Goal: Transaction & Acquisition: Purchase product/service

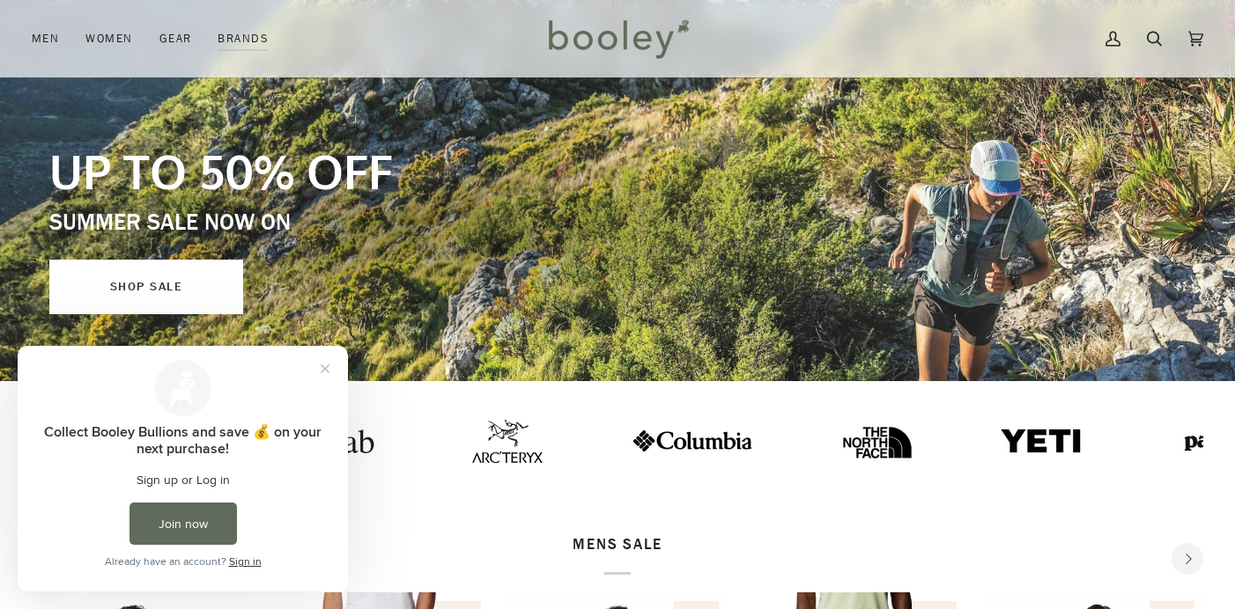
click at [166, 288] on link "SHOP SALE" at bounding box center [146, 287] width 194 height 55
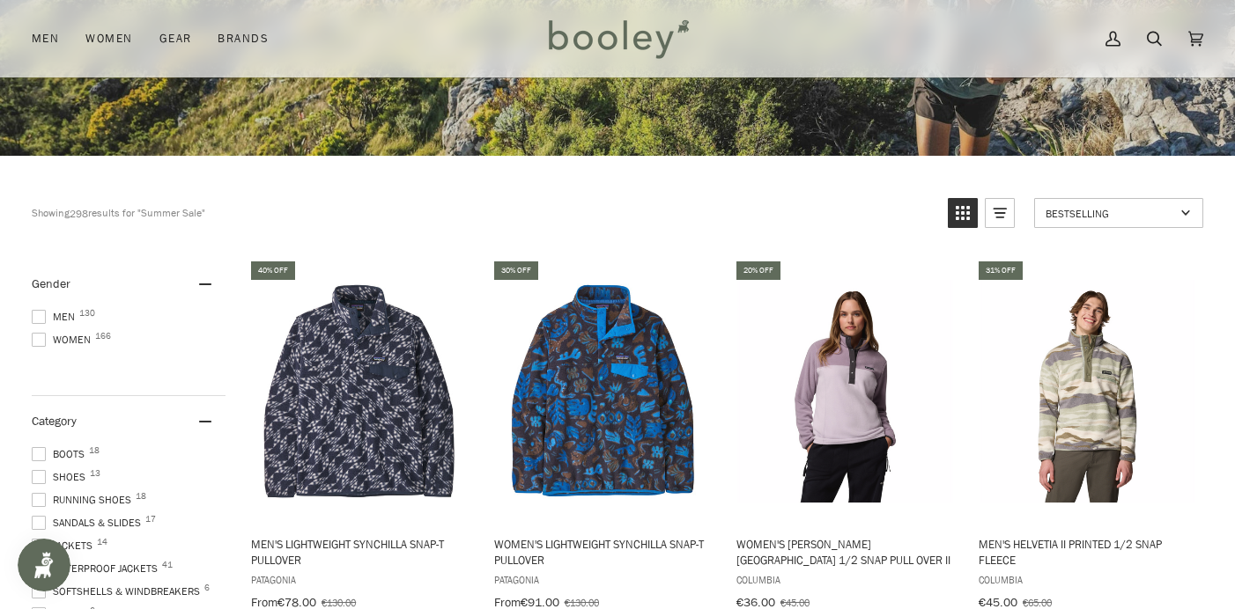
scroll to position [355, 0]
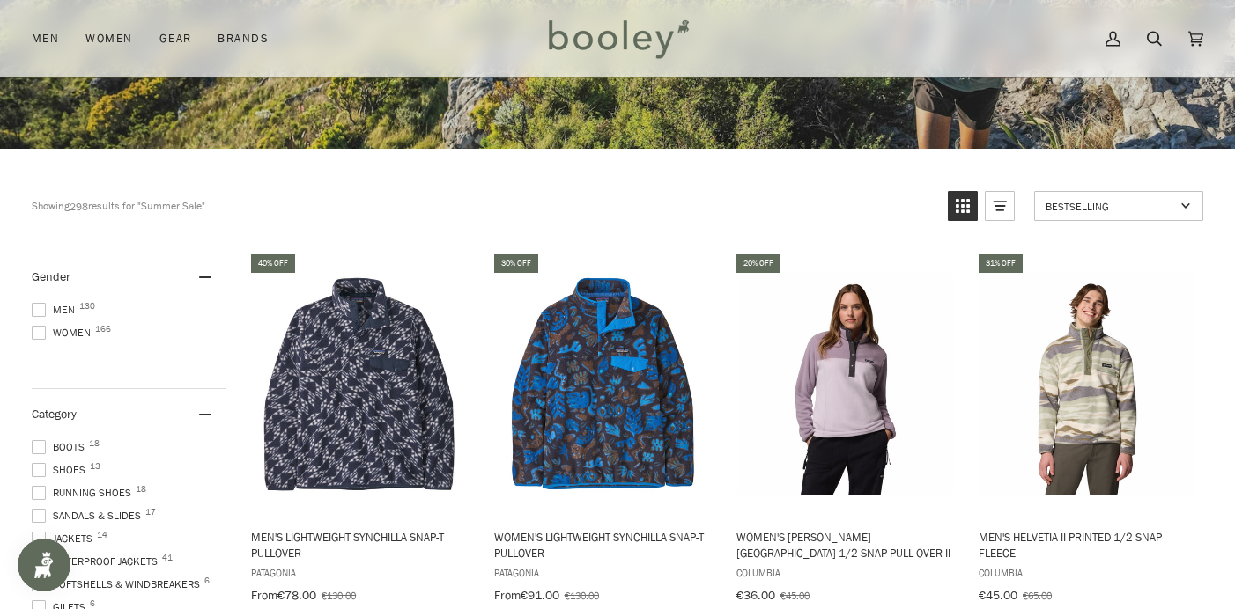
click at [39, 333] on span at bounding box center [39, 333] width 14 height 14
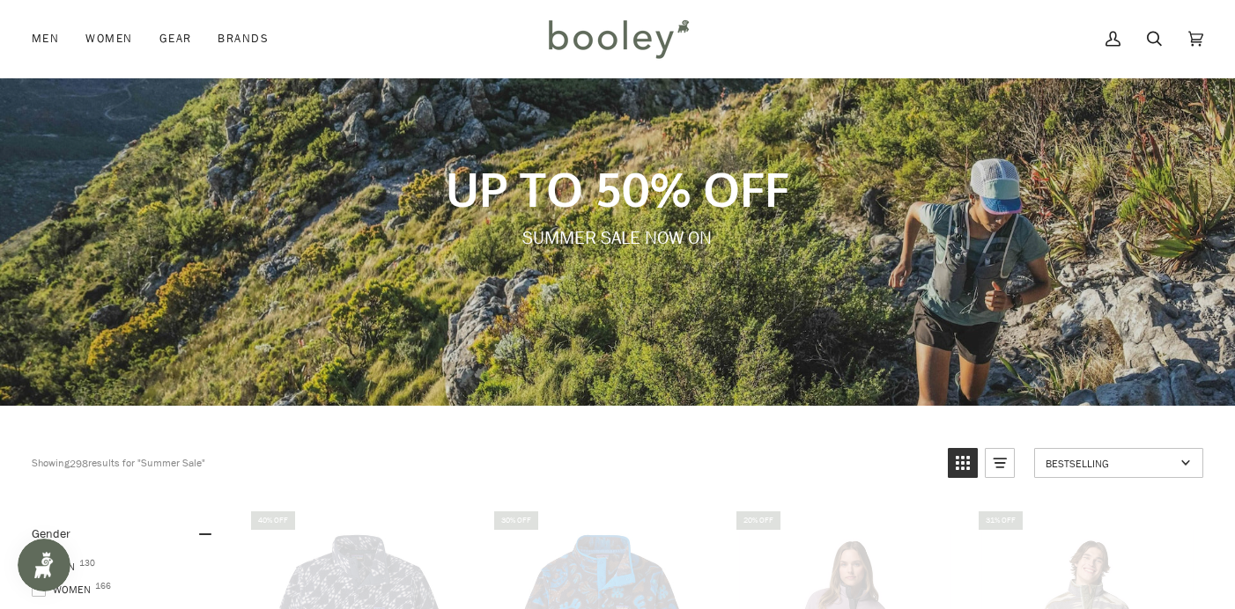
scroll to position [3, 0]
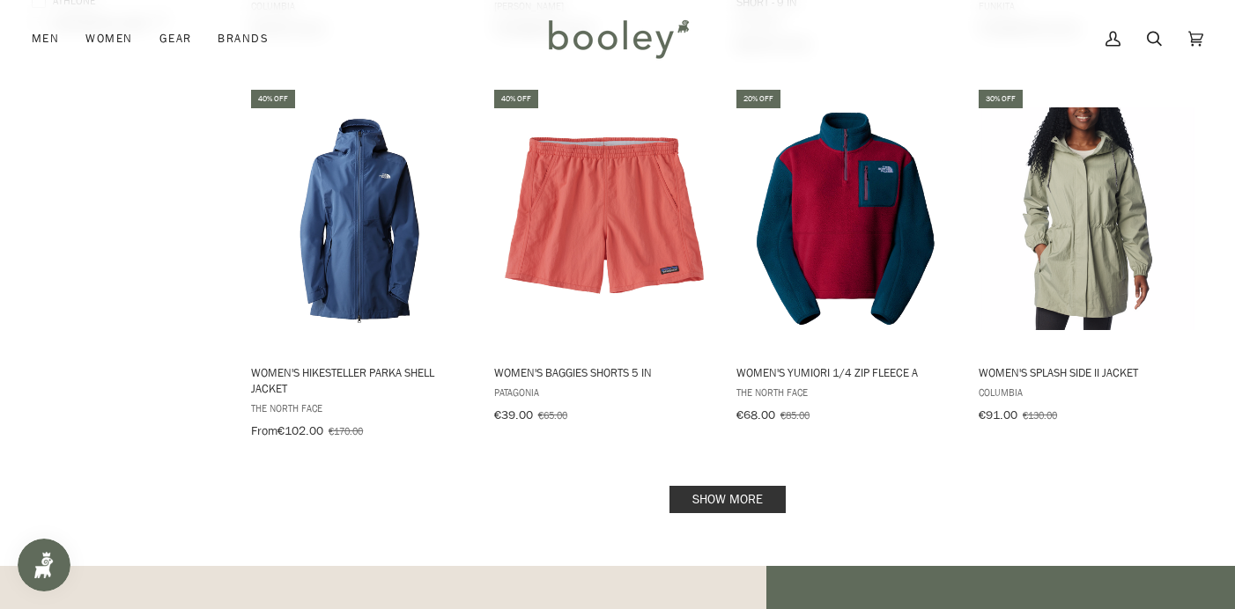
scroll to position [2052, 0]
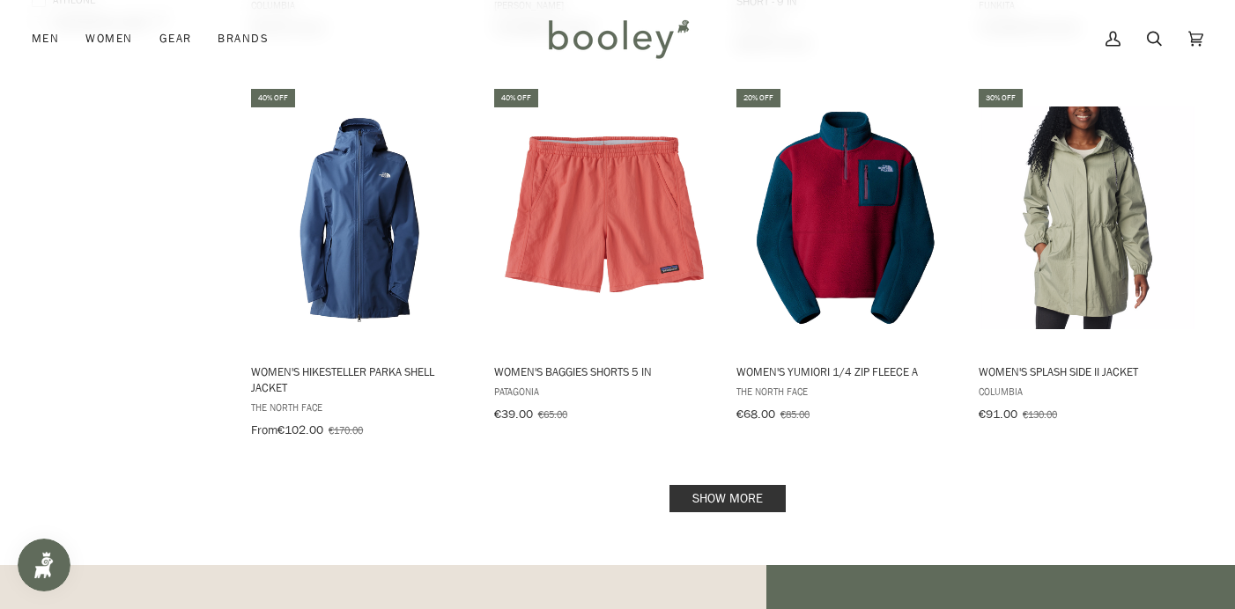
click at [751, 485] on link "Show more" at bounding box center [727, 498] width 116 height 27
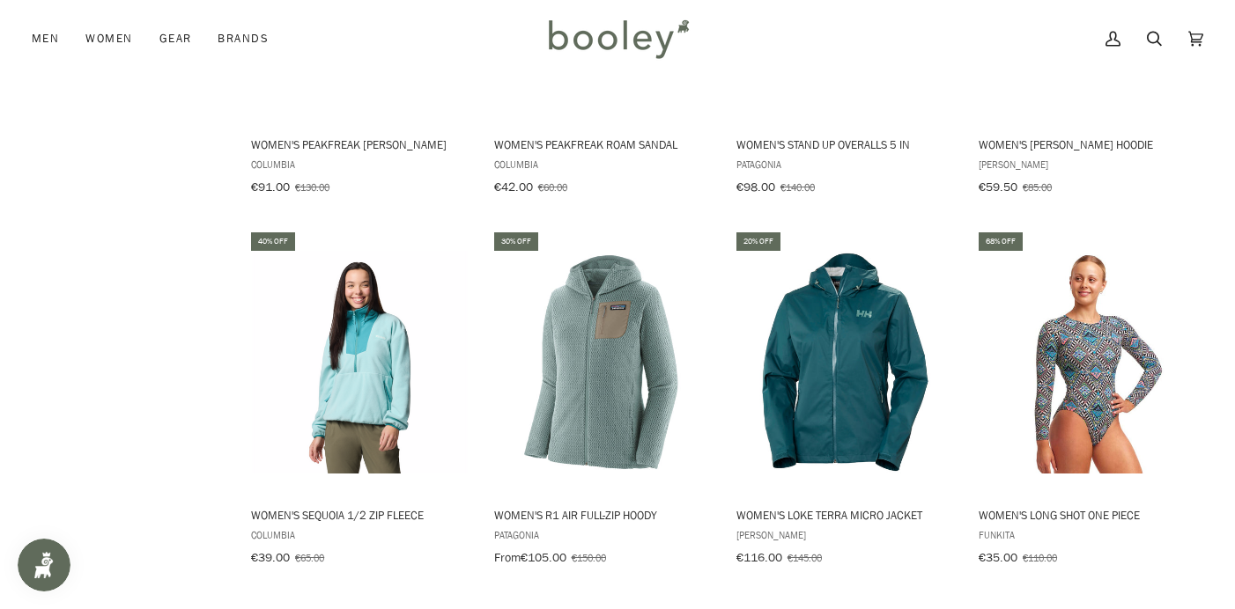
scroll to position [3837, 0]
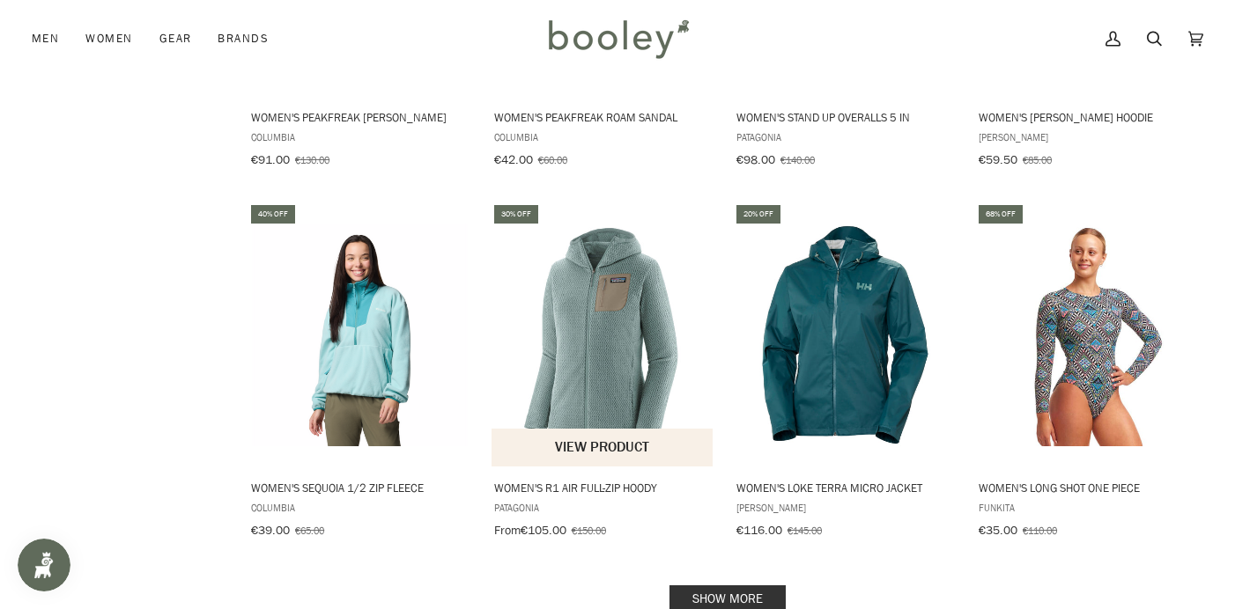
click at [612, 364] on img "Women's R1 Air Full-Zip Hoody" at bounding box center [602, 335] width 223 height 223
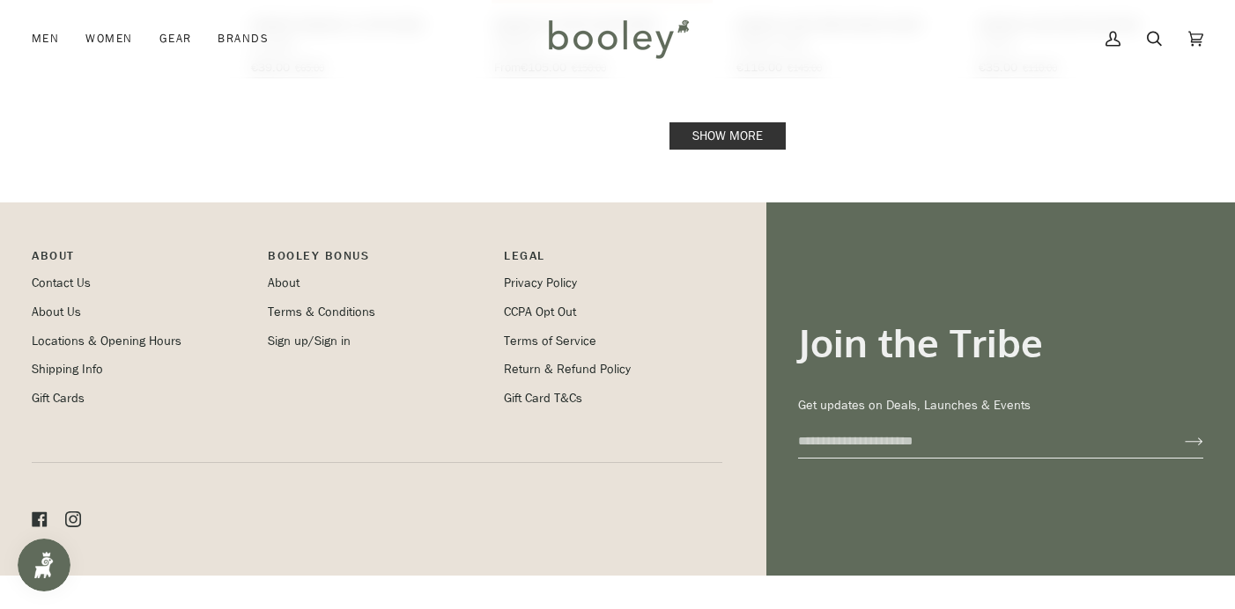
scroll to position [4315, 0]
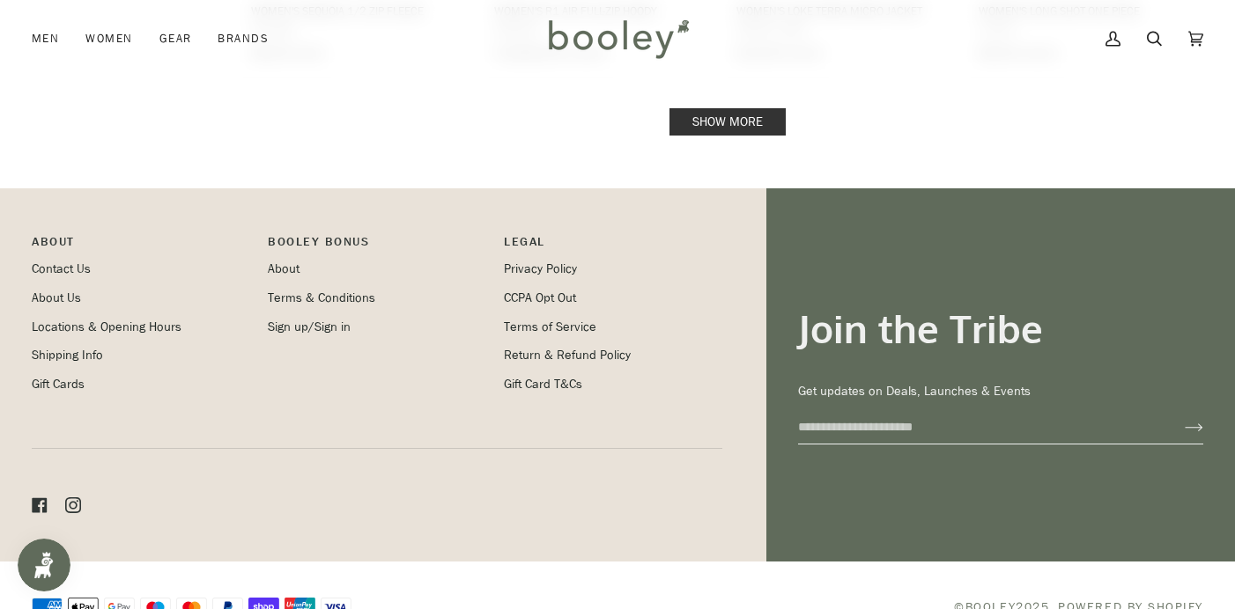
click at [736, 108] on link "Show more" at bounding box center [727, 121] width 116 height 27
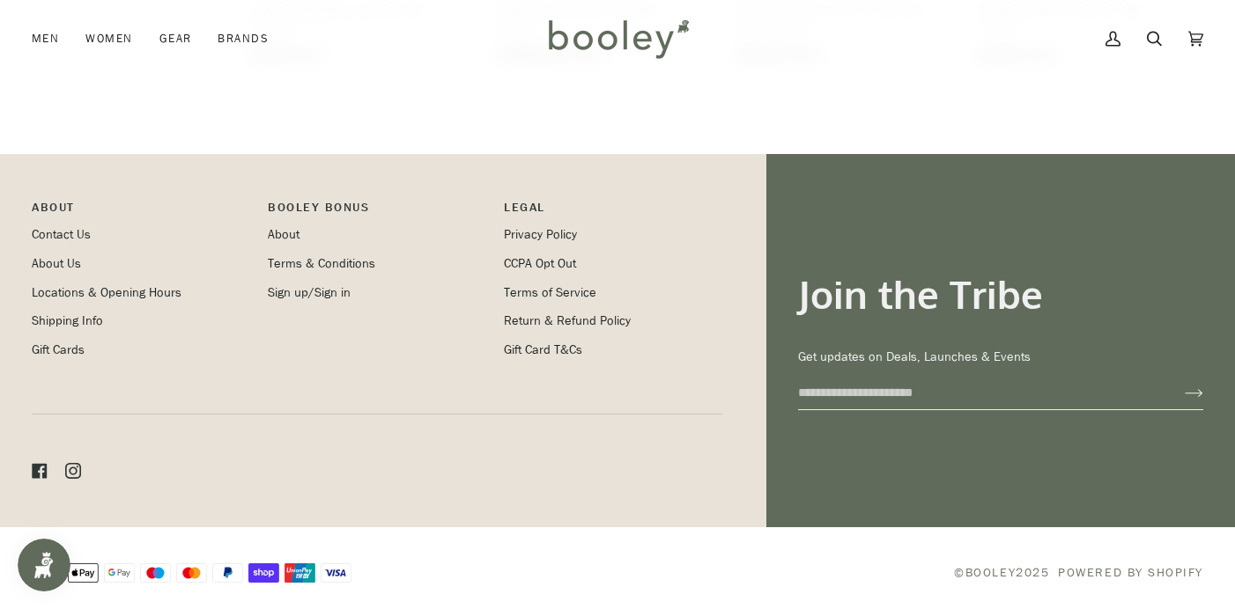
scroll to position [4279, 0]
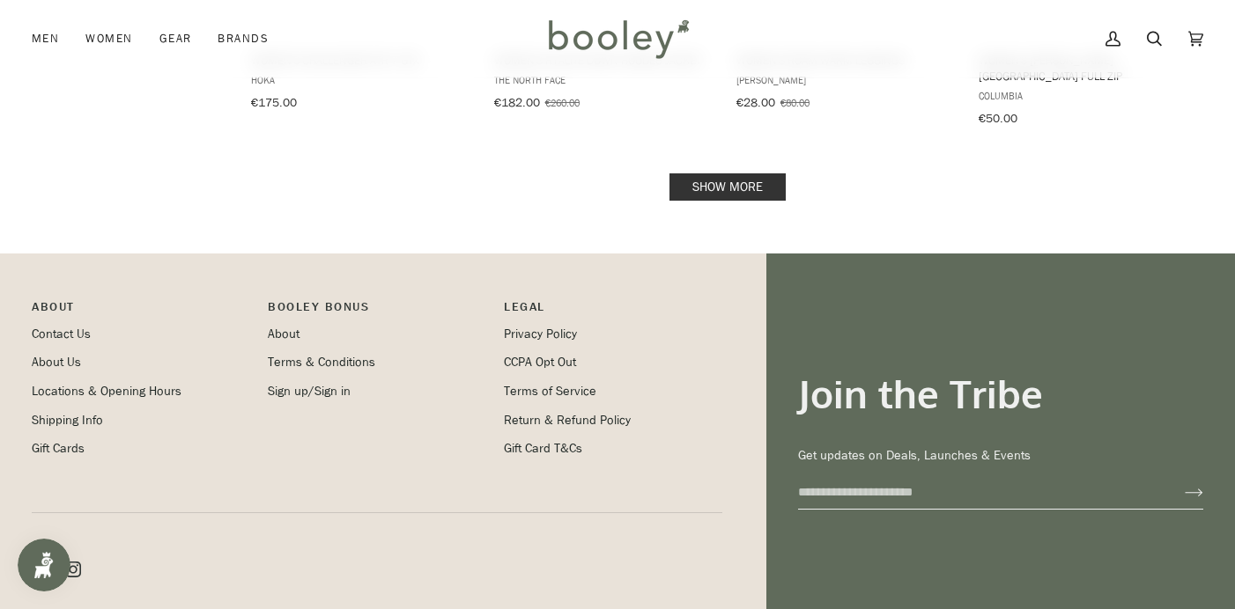
scroll to position [6175, 0]
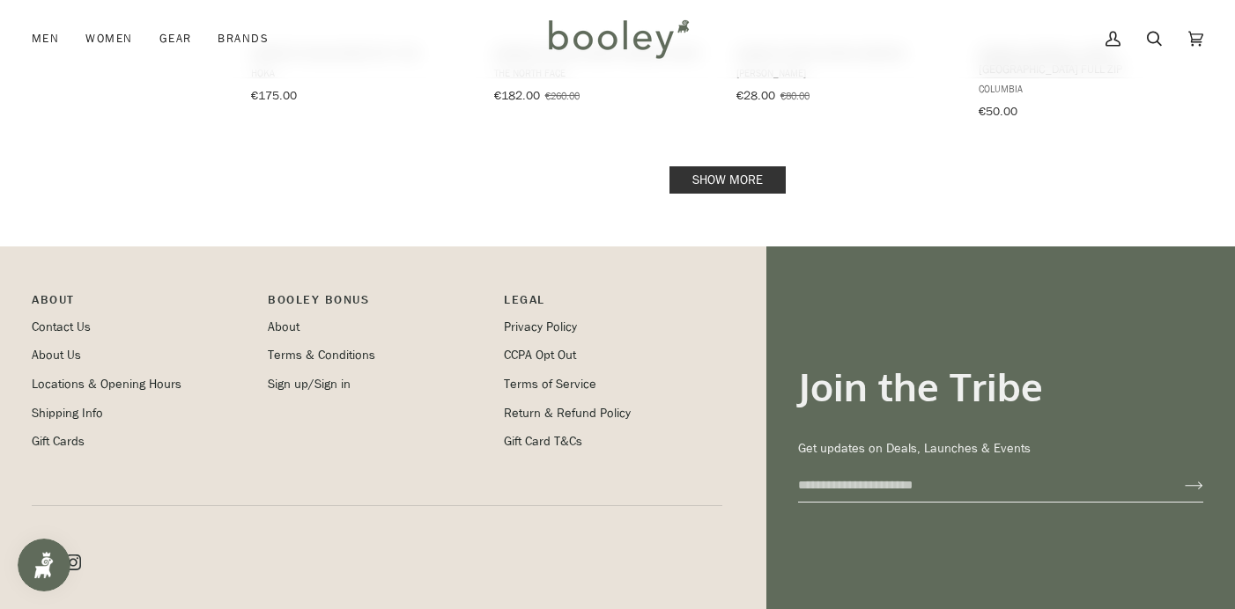
click at [759, 166] on link "Show more" at bounding box center [727, 179] width 116 height 27
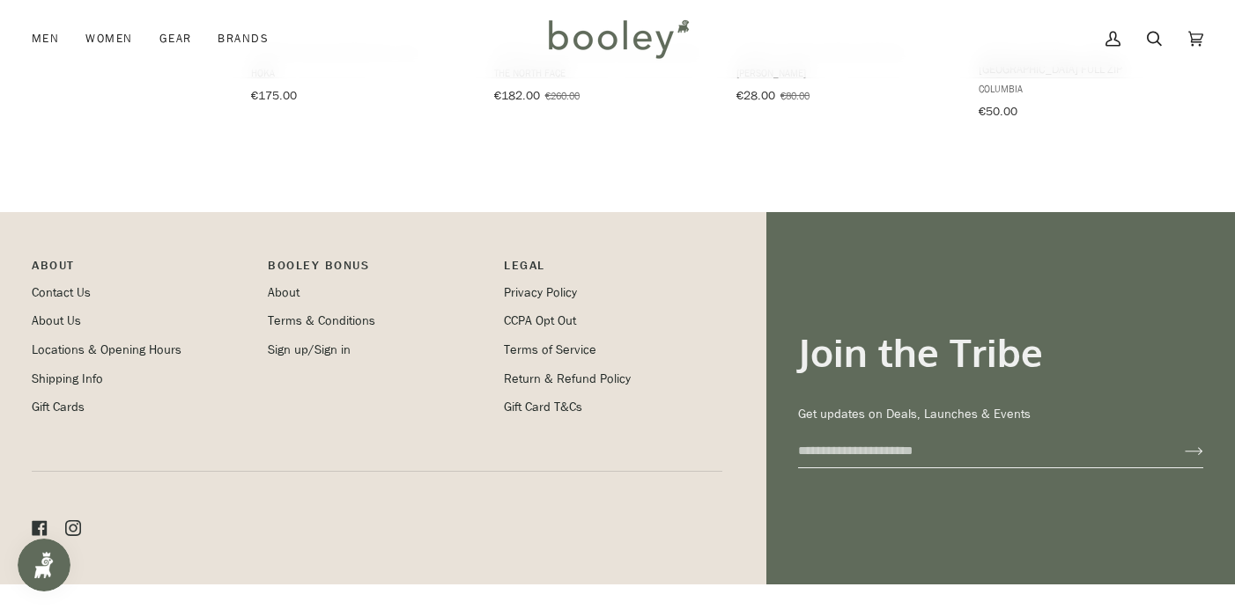
scroll to position [6152, 0]
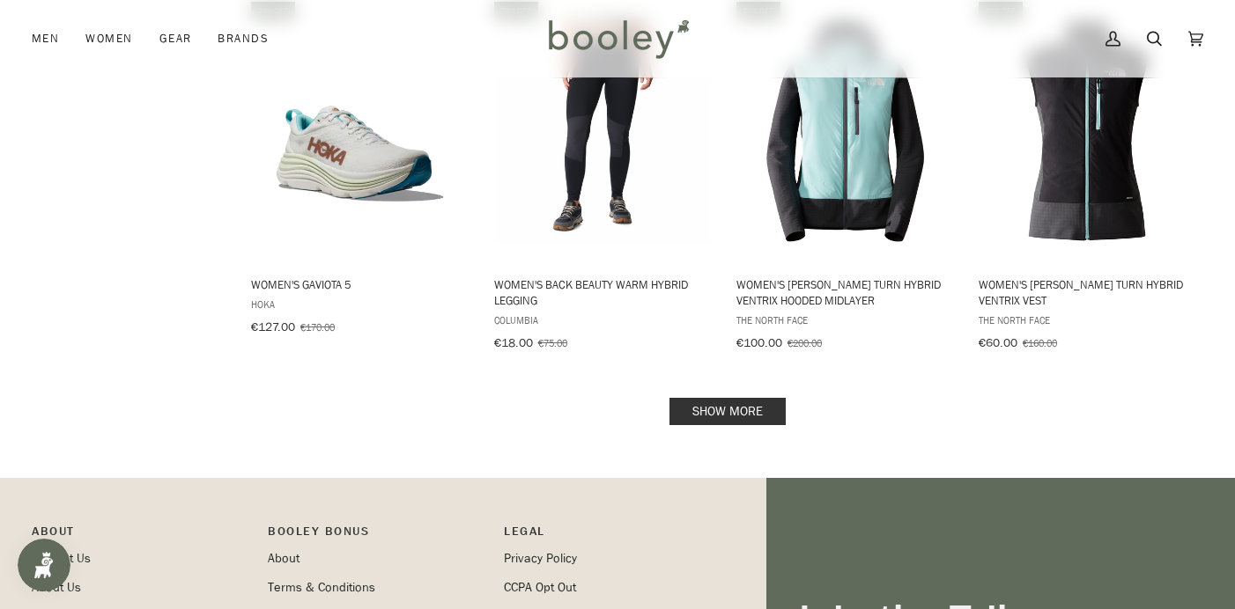
scroll to position [7904, 0]
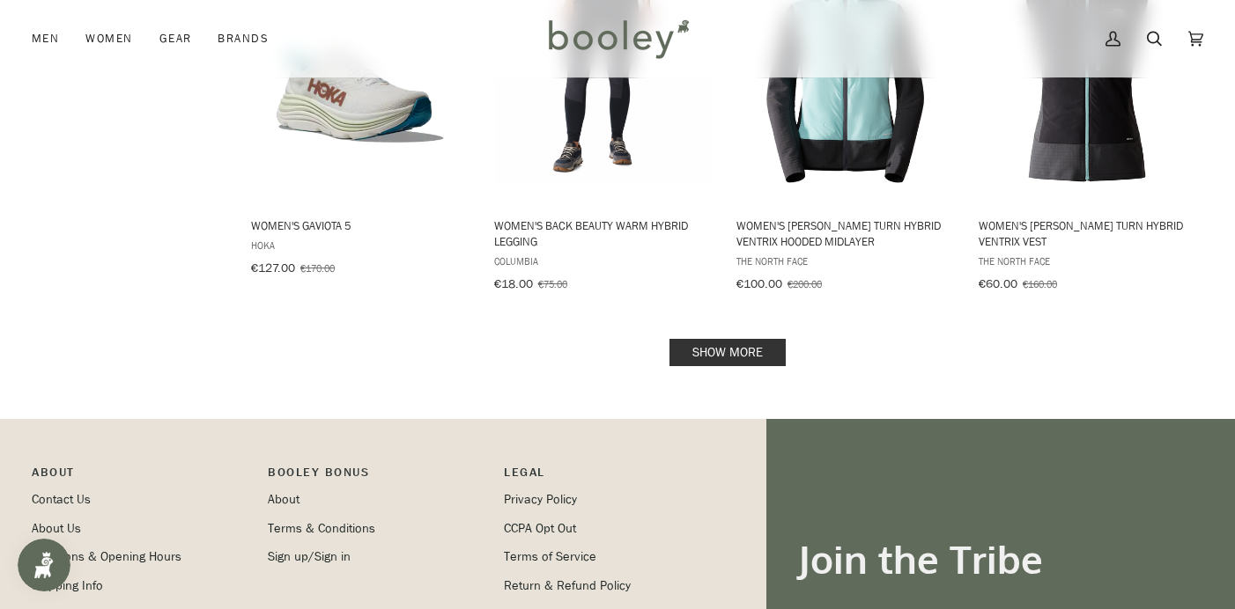
click at [756, 339] on link "Show more" at bounding box center [727, 352] width 116 height 27
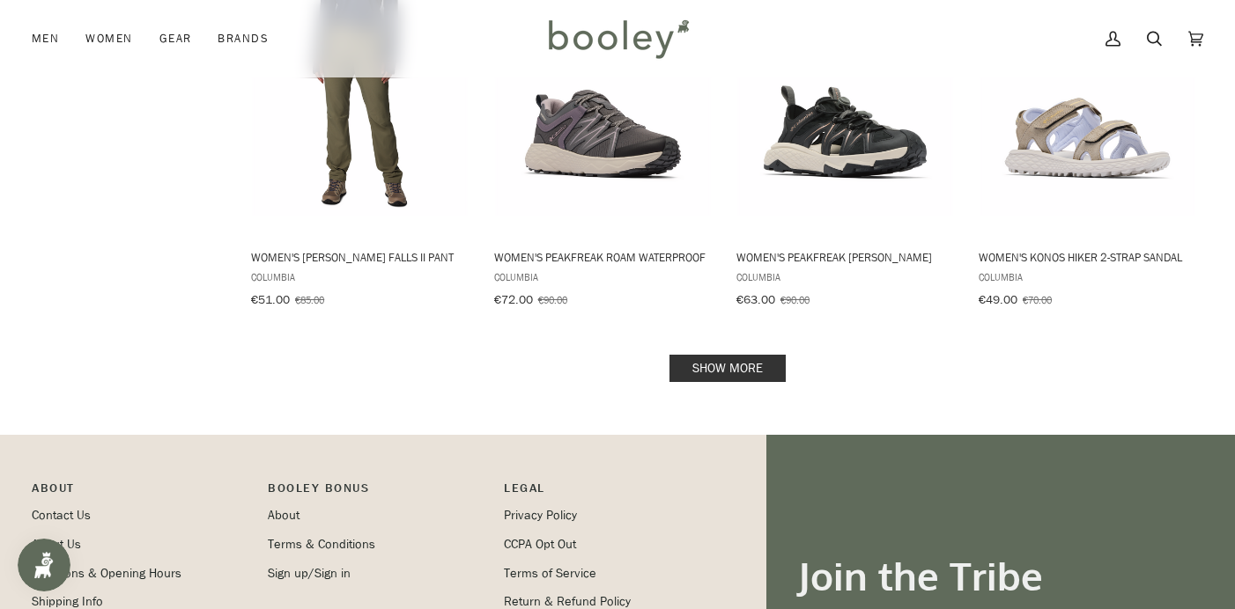
scroll to position [9793, 0]
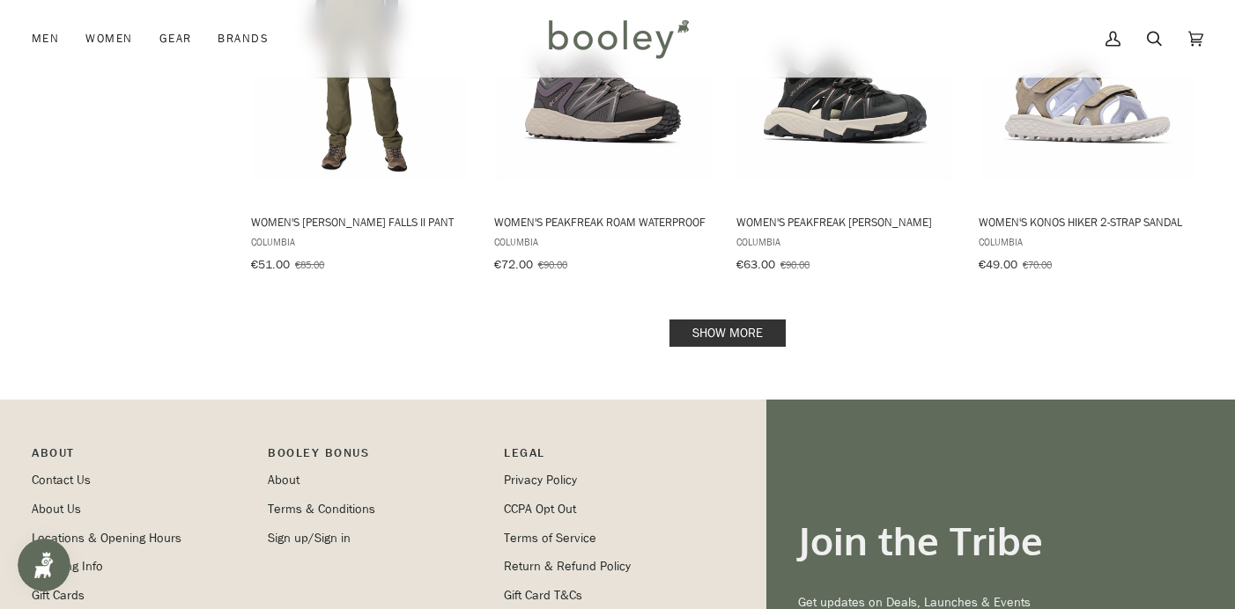
click at [747, 320] on link "Show more" at bounding box center [727, 333] width 116 height 27
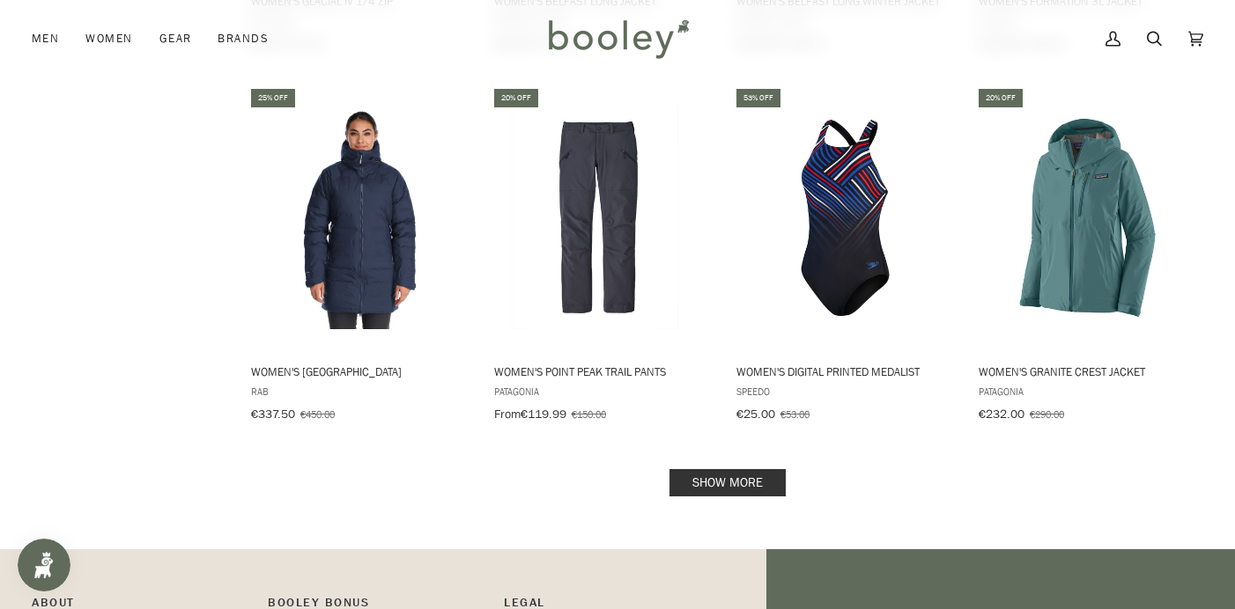
scroll to position [11533, 0]
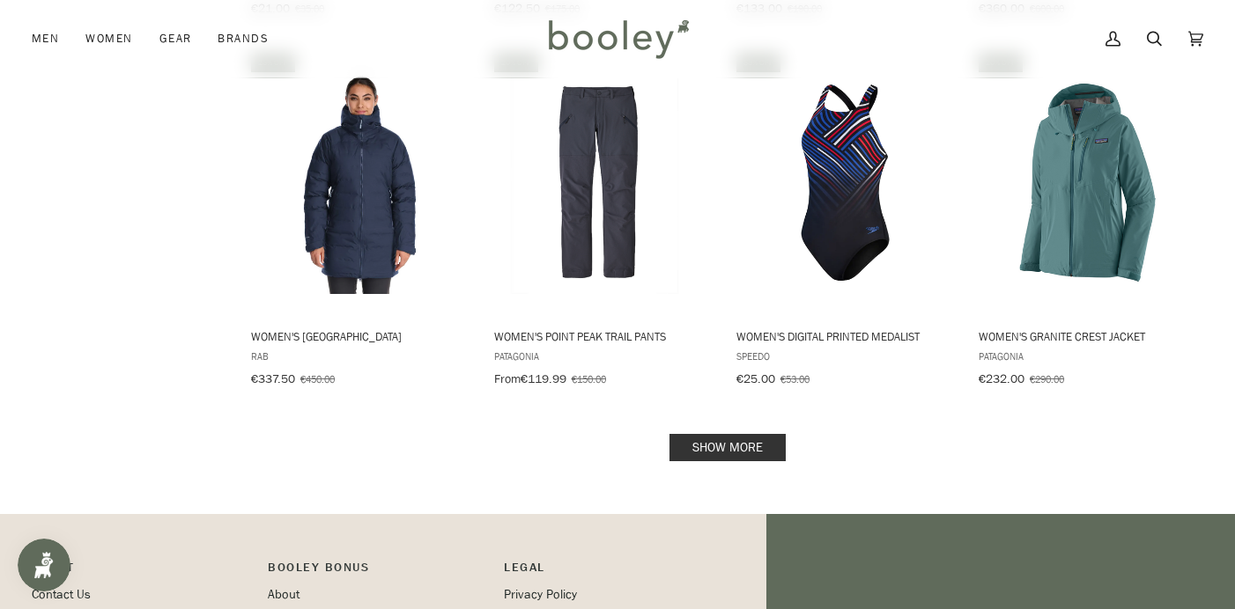
click at [760, 434] on link "Show more" at bounding box center [727, 447] width 116 height 27
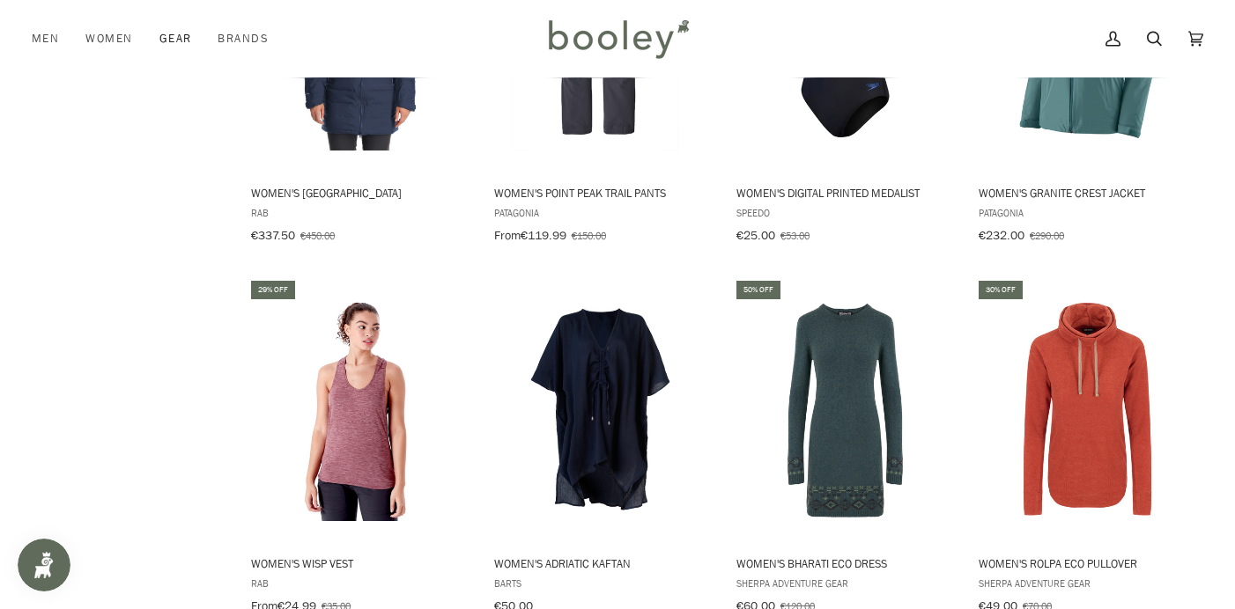
scroll to position [11692, 0]
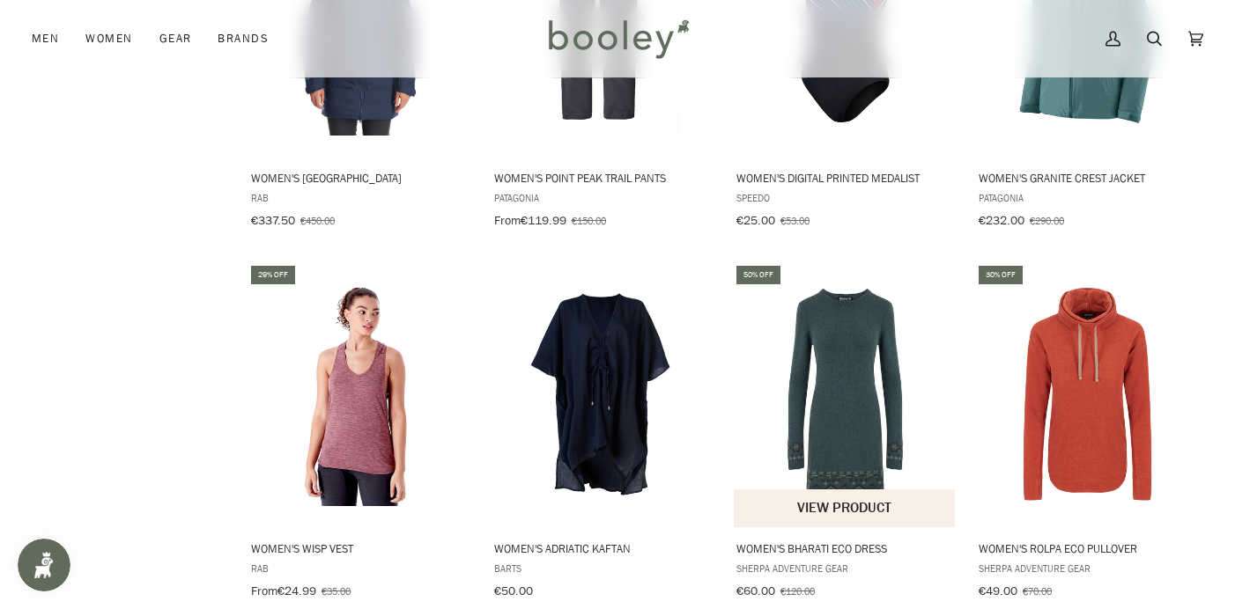
click at [843, 296] on img "Women's Bharati Eco Dress" at bounding box center [845, 395] width 223 height 223
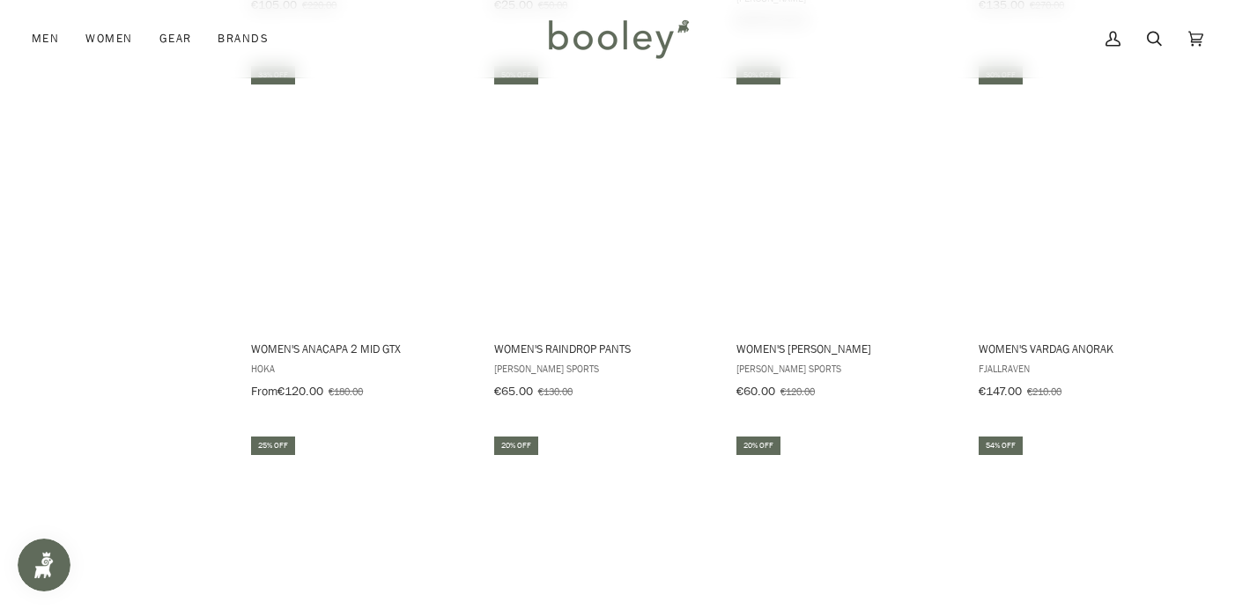
scroll to position [12707, 0]
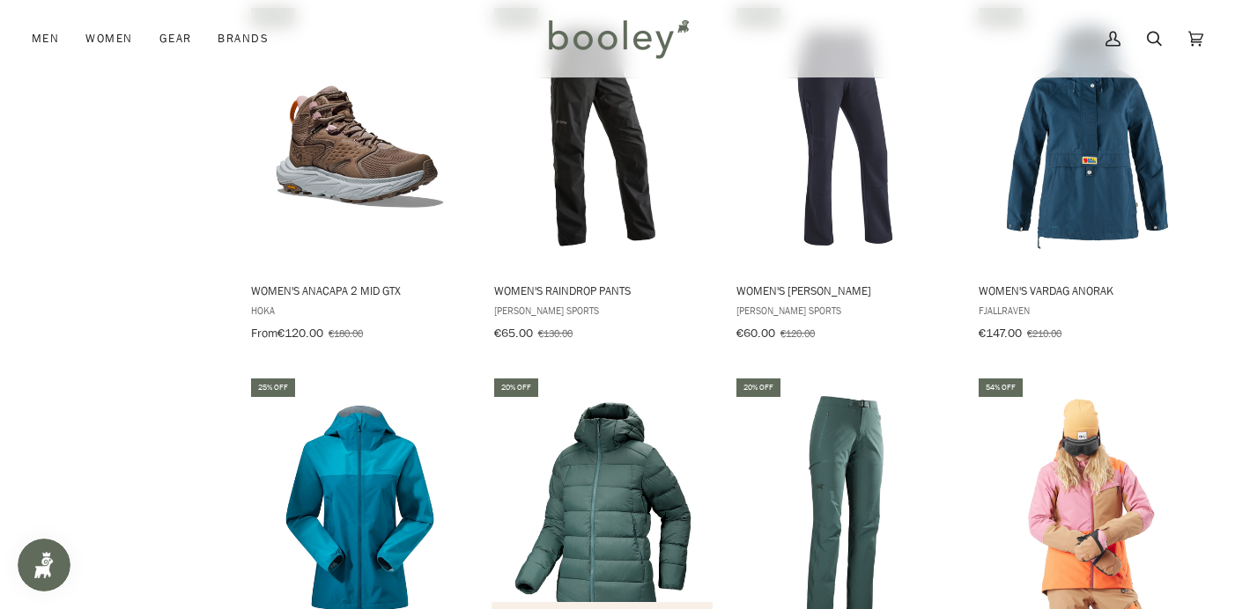
click at [601, 396] on img "Women's Thorium Hoody" at bounding box center [602, 507] width 223 height 223
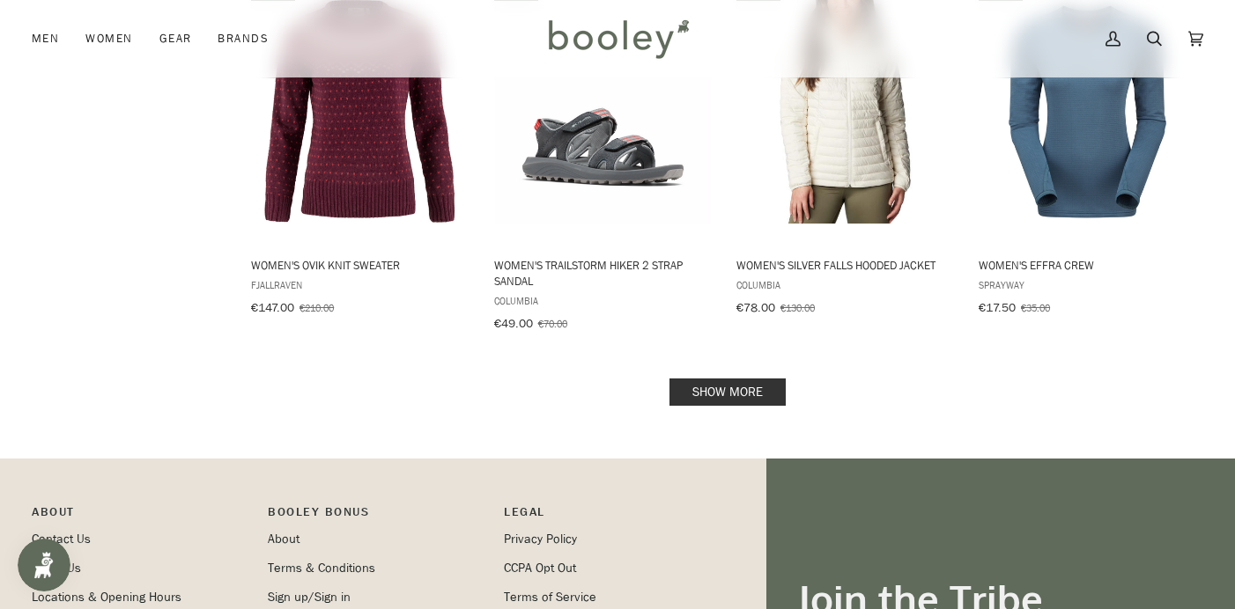
scroll to position [13478, 0]
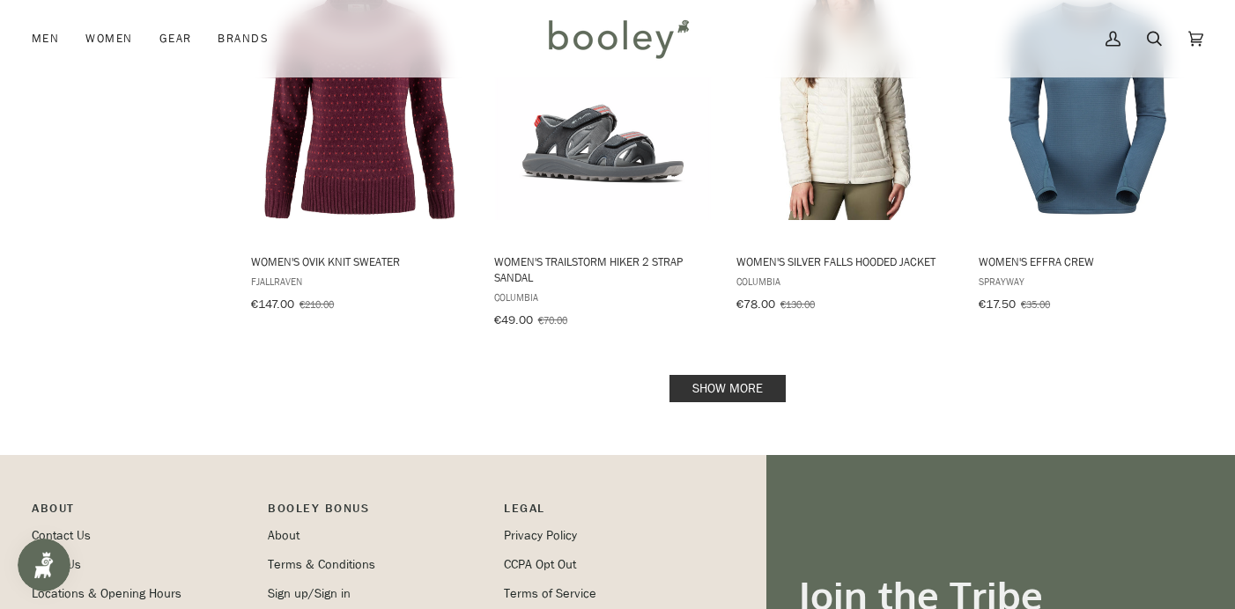
click at [750, 375] on link "Show more" at bounding box center [727, 388] width 116 height 27
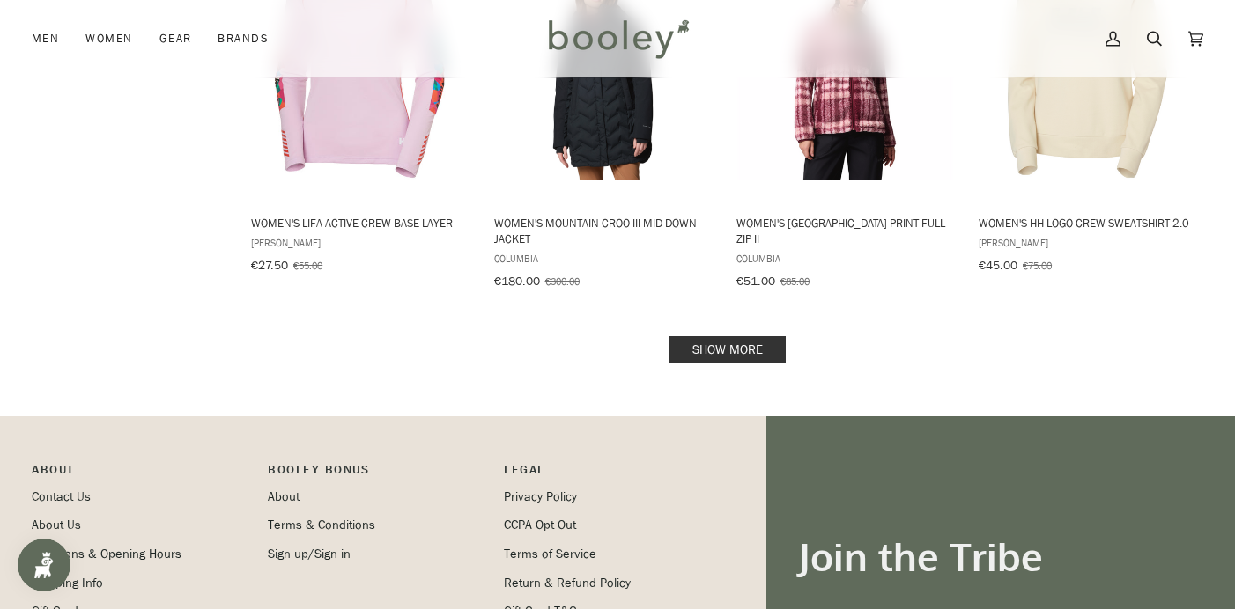
scroll to position [15421, 0]
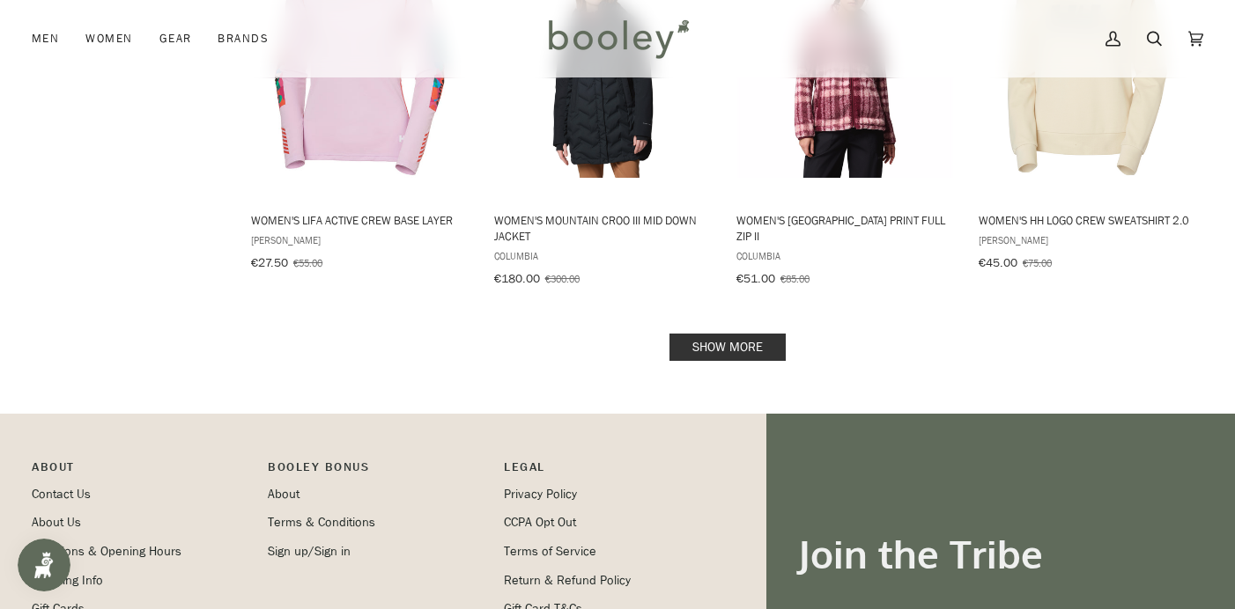
click at [759, 334] on link "Show more" at bounding box center [727, 347] width 116 height 27
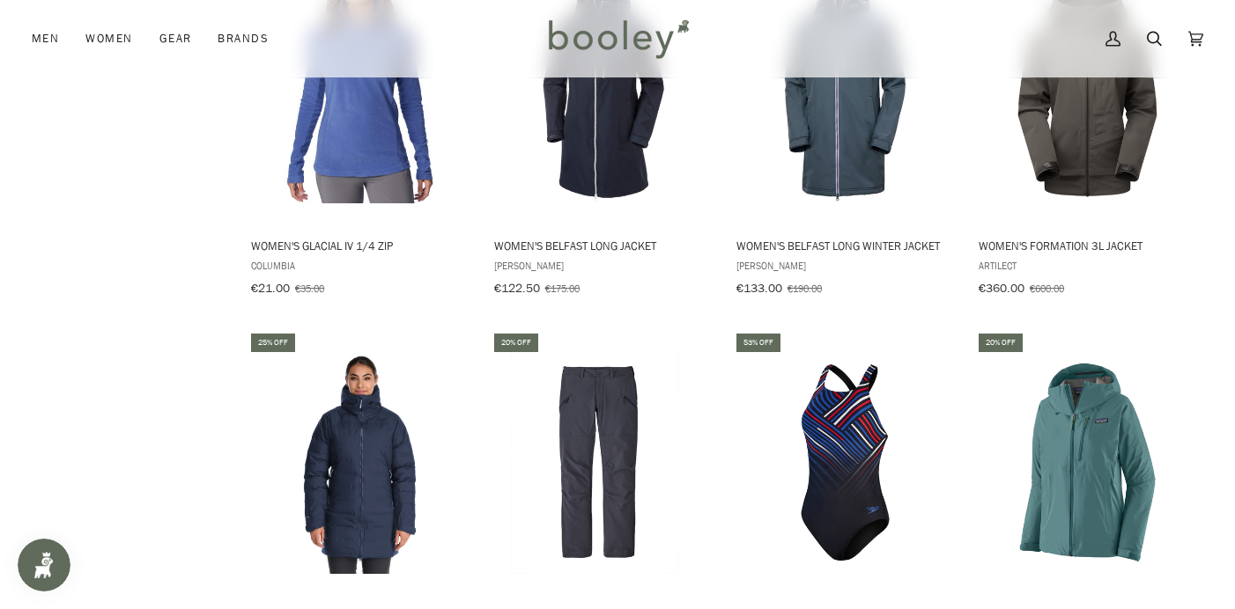
scroll to position [11229, 0]
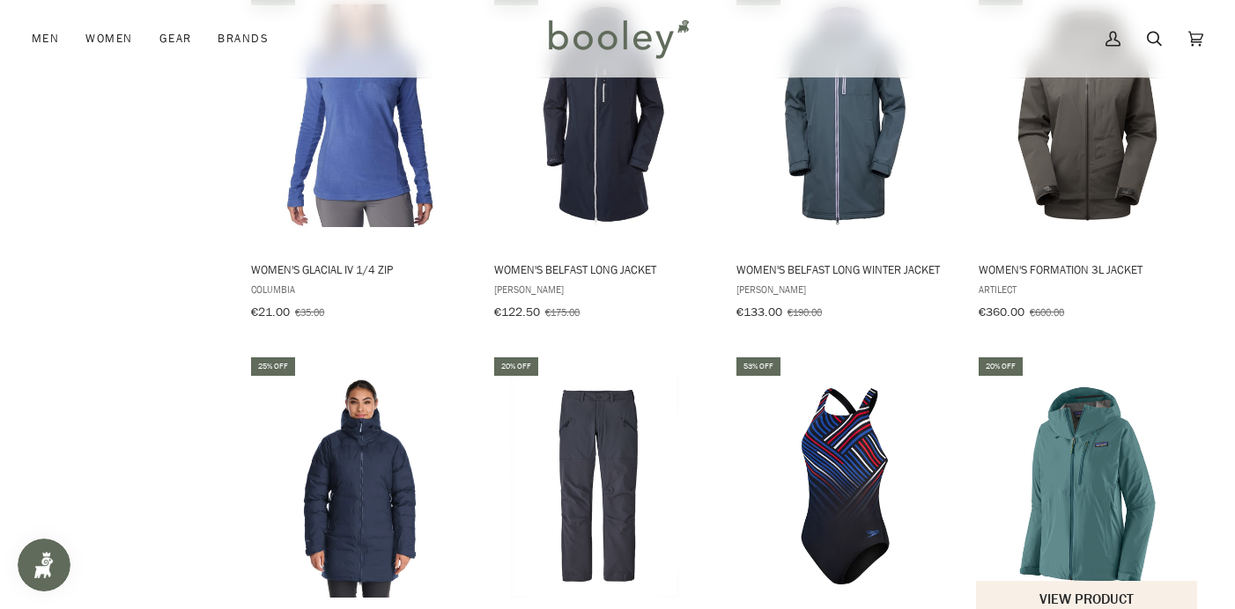
click at [1094, 383] on img "Women's Granite Crest Jacket" at bounding box center [1087, 486] width 223 height 223
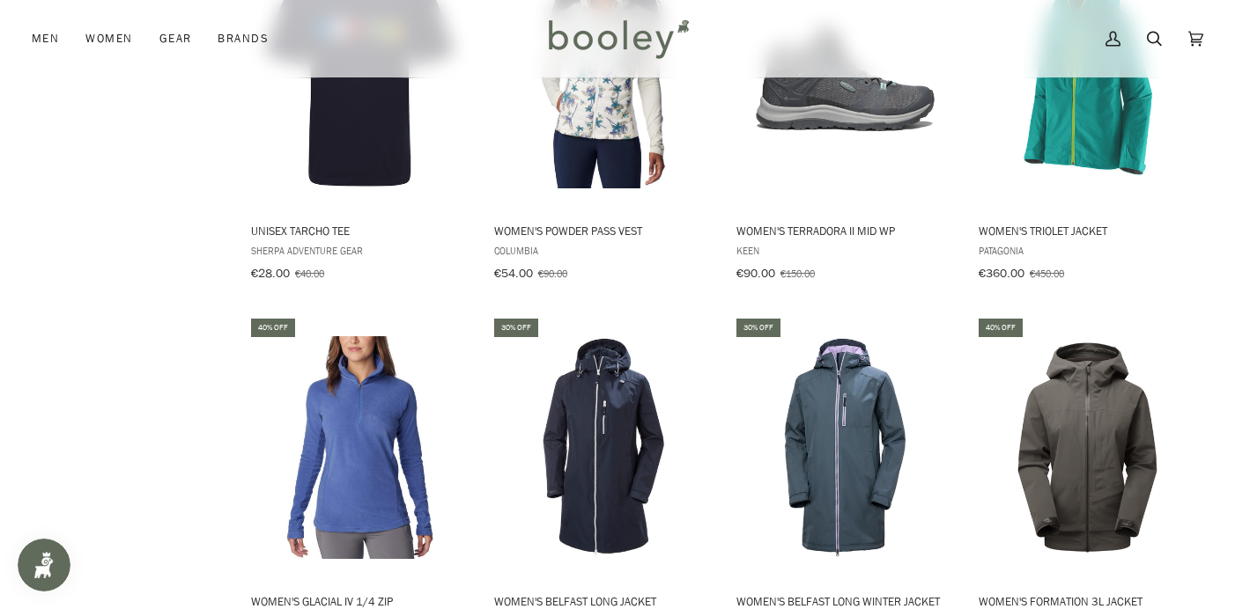
scroll to position [10876, 0]
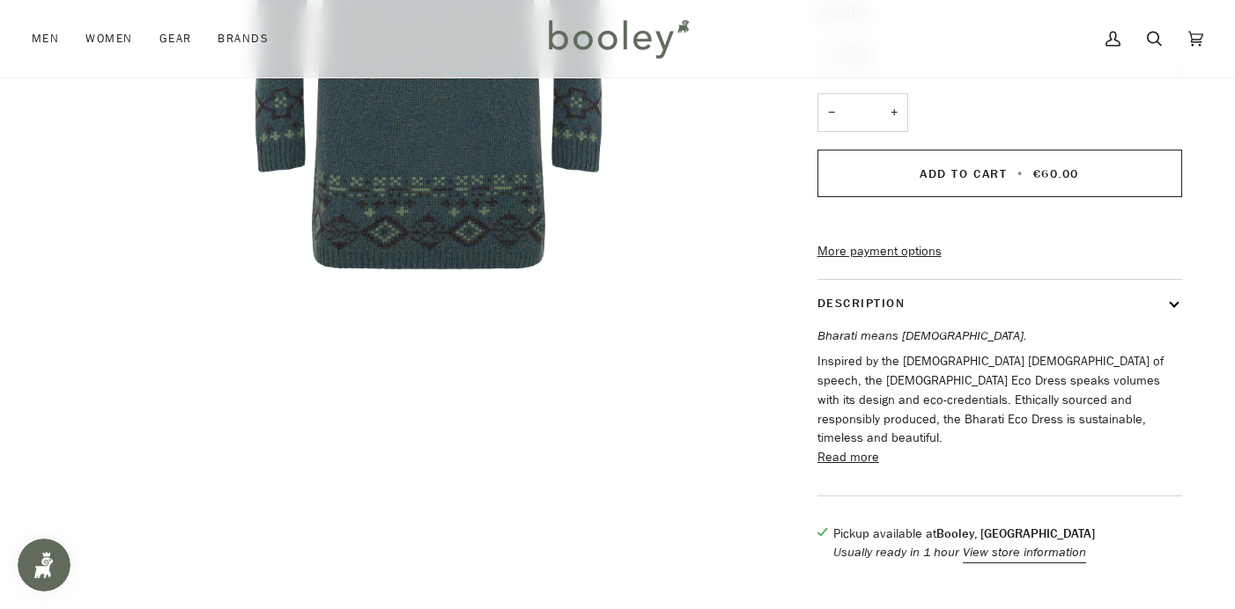
scroll to position [526, 0]
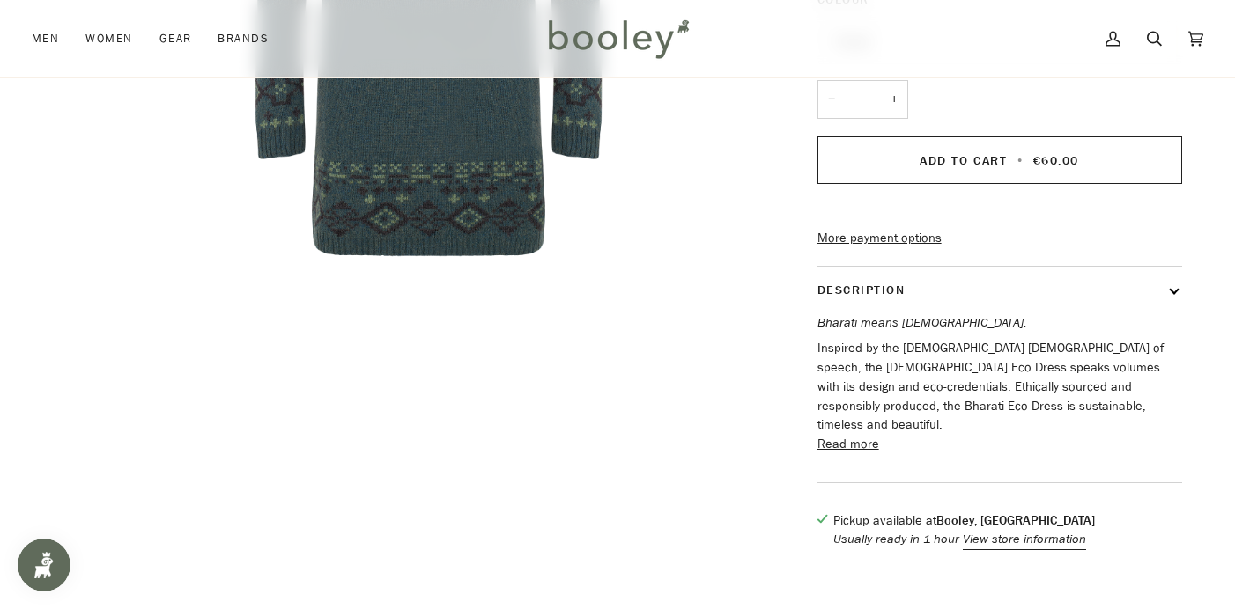
click at [862, 449] on button "Read more" at bounding box center [848, 444] width 62 height 19
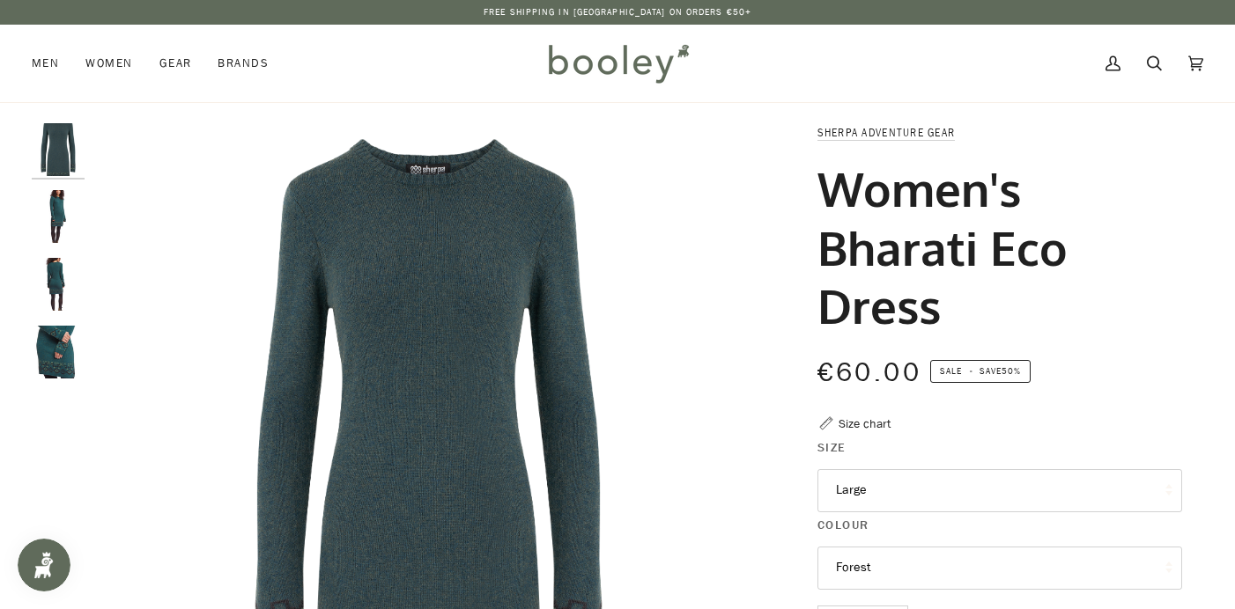
scroll to position [0, 0]
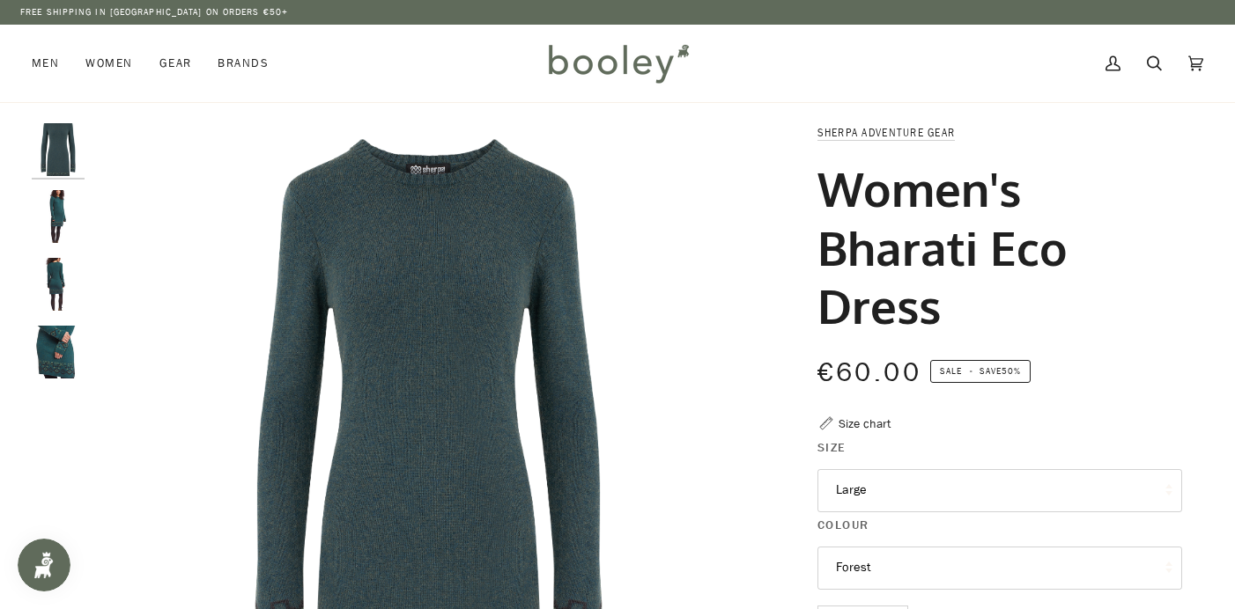
click at [883, 421] on div "Size chart" at bounding box center [864, 424] width 52 height 18
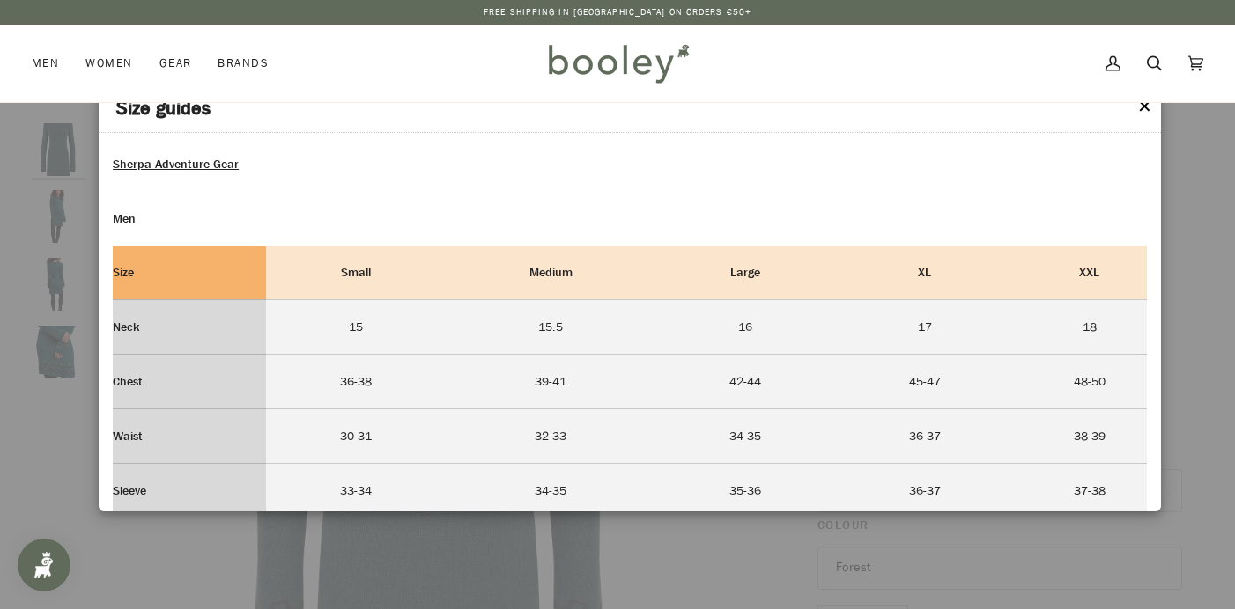
click at [1148, 105] on button "✕" at bounding box center [1144, 107] width 15 height 26
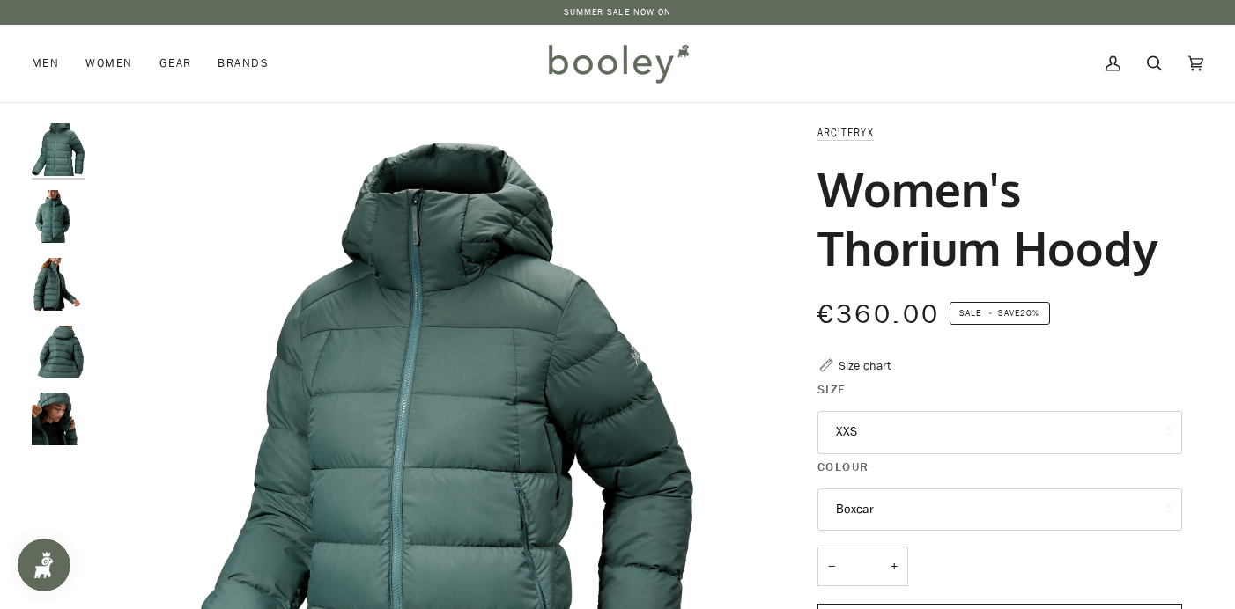
click at [857, 434] on button "XXS" at bounding box center [999, 432] width 365 height 43
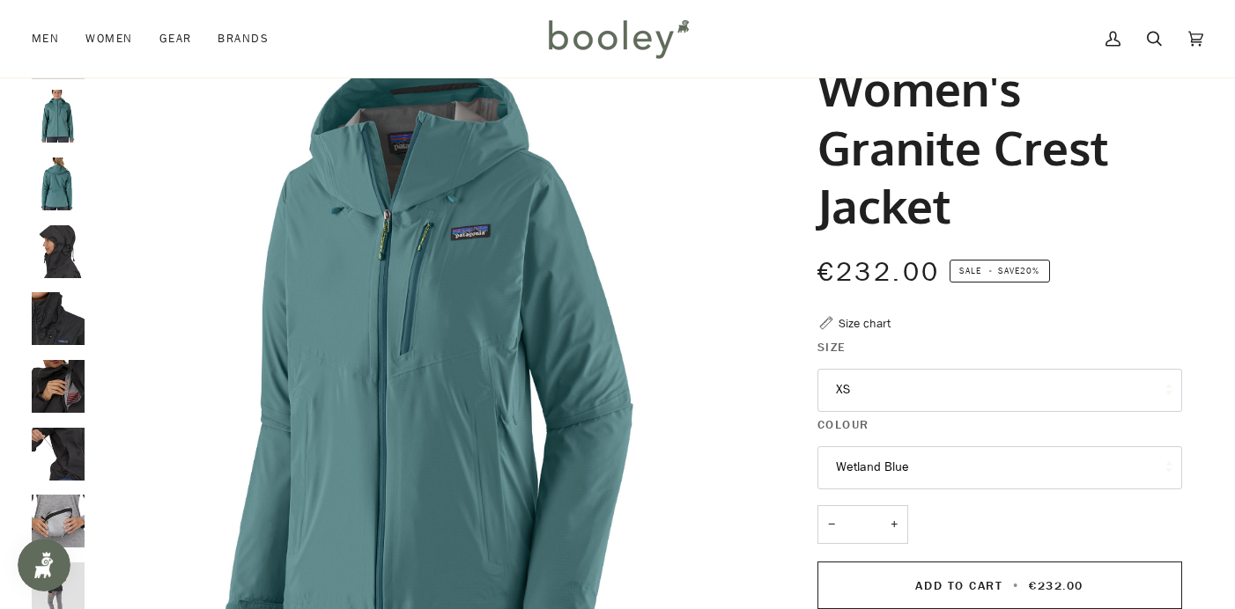
scroll to position [82, 0]
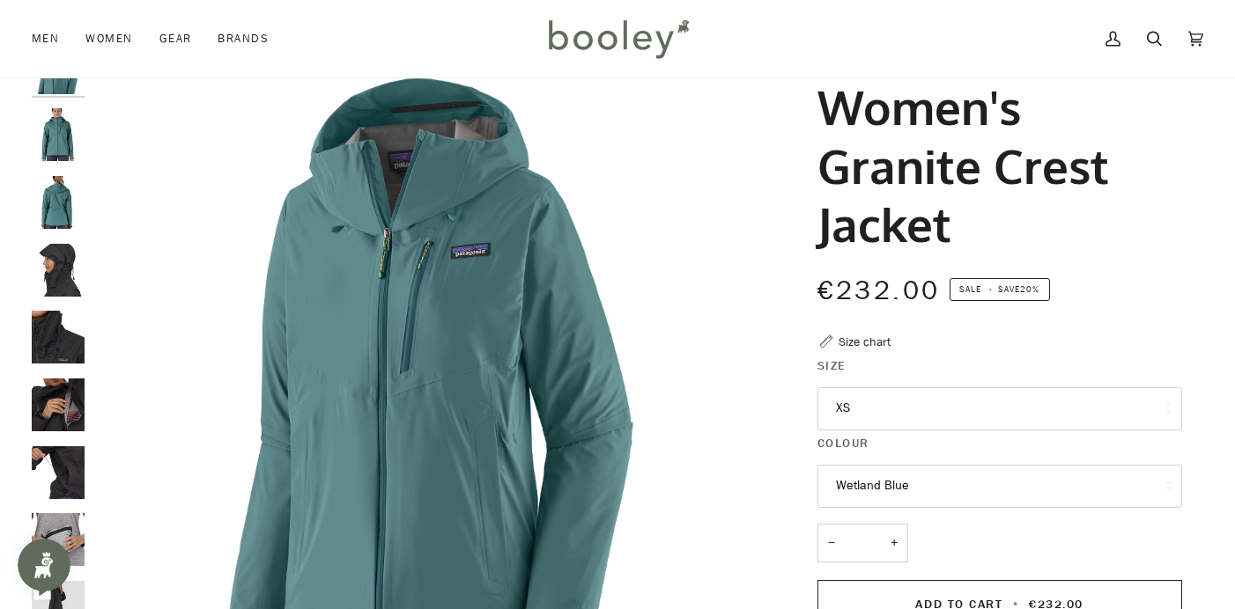
click at [848, 407] on button "XS" at bounding box center [999, 409] width 365 height 43
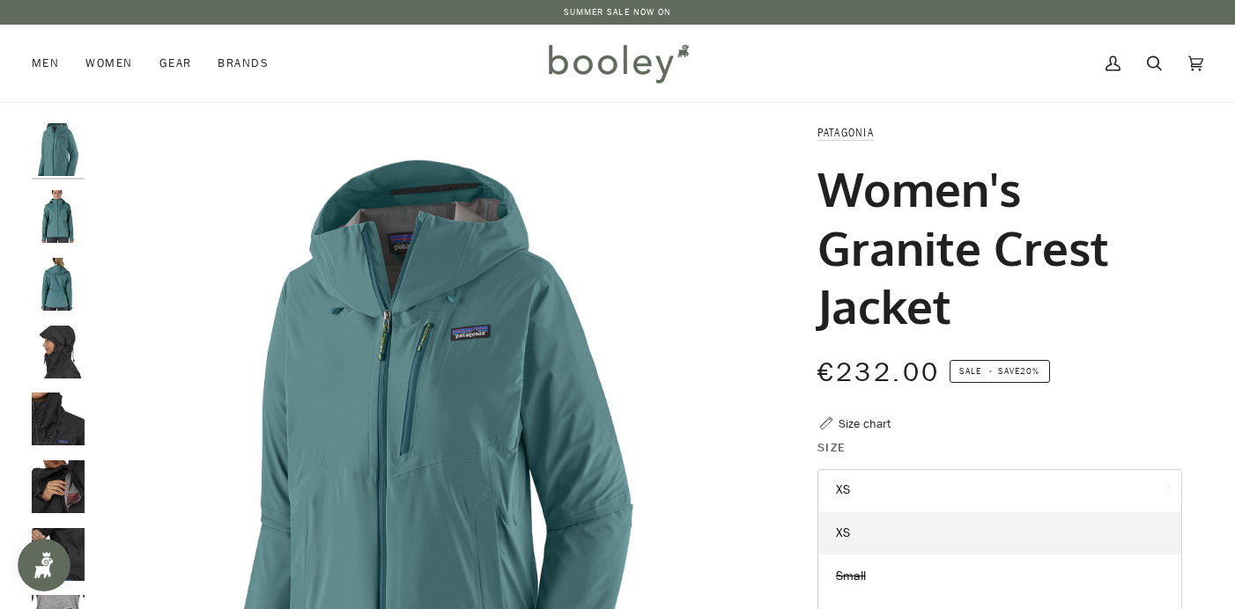
scroll to position [0, 0]
